Goal: Information Seeking & Learning: Learn about a topic

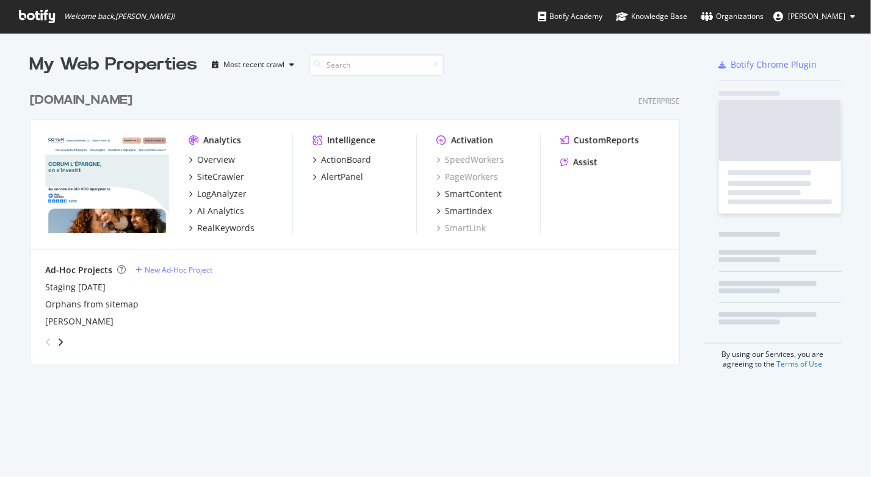
scroll to position [468, 853]
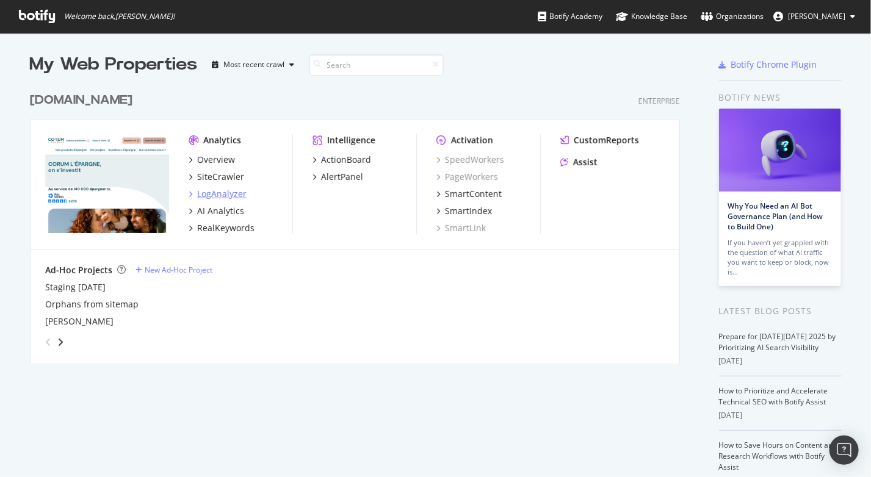
click at [221, 197] on div "LogAnalyzer" at bounding box center [221, 194] width 49 height 12
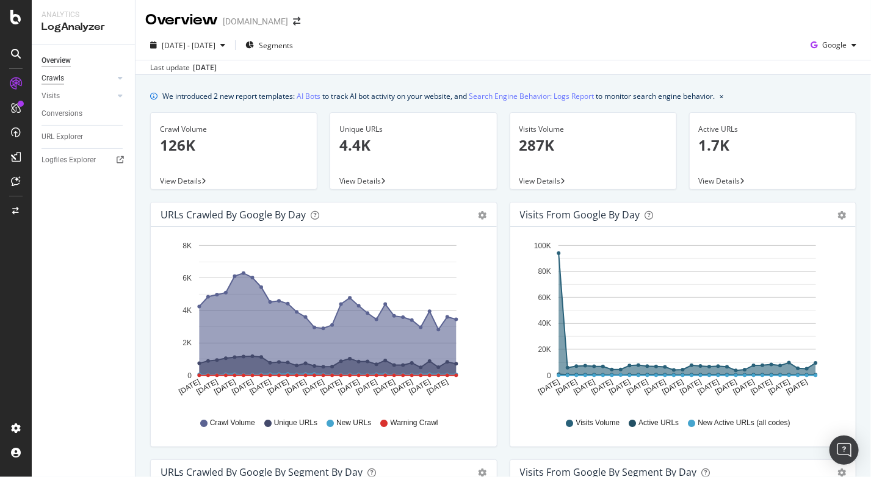
click at [52, 81] on div "Crawls" at bounding box center [52, 78] width 23 height 13
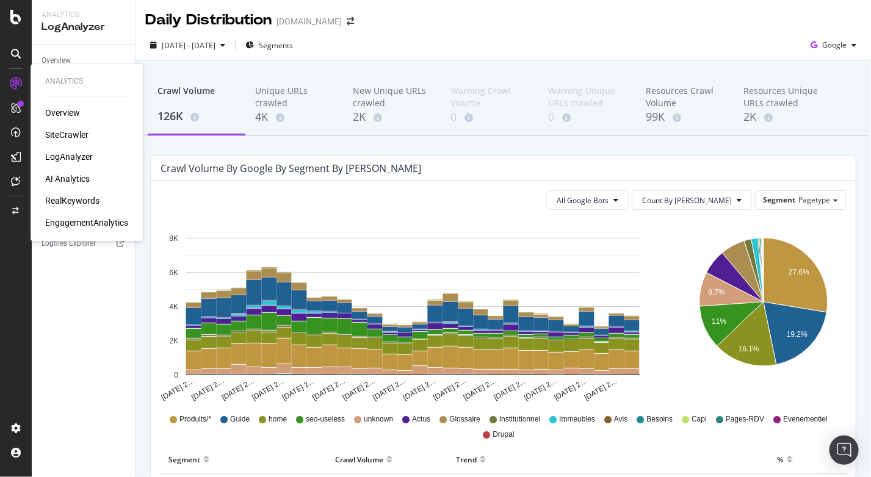
click at [74, 132] on div "SiteCrawler" at bounding box center [66, 135] width 43 height 12
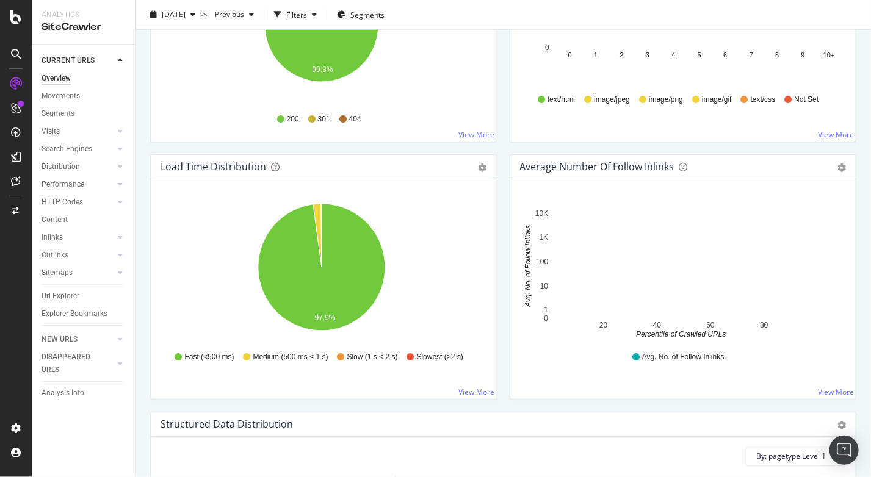
scroll to position [638, 0]
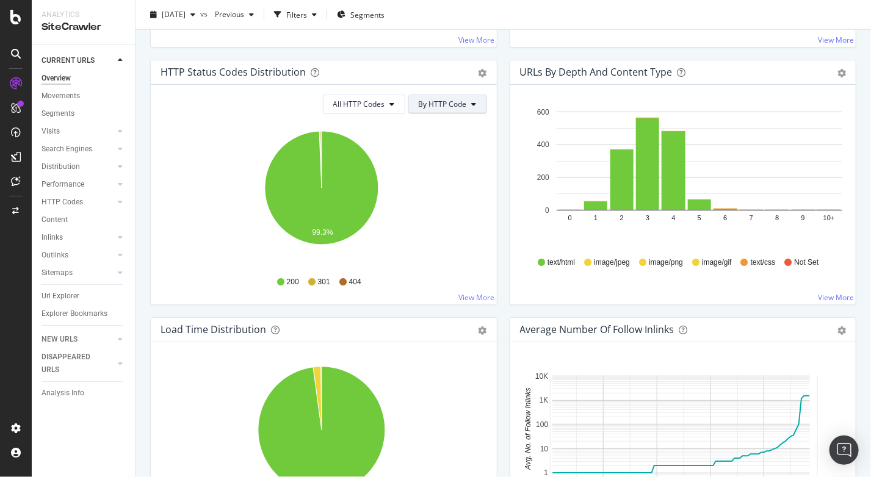
click at [460, 95] on button "By HTTP Code" at bounding box center [447, 105] width 79 height 20
click at [445, 126] on span "By Family" at bounding box center [440, 125] width 48 height 11
